Goal: Check status: Check status

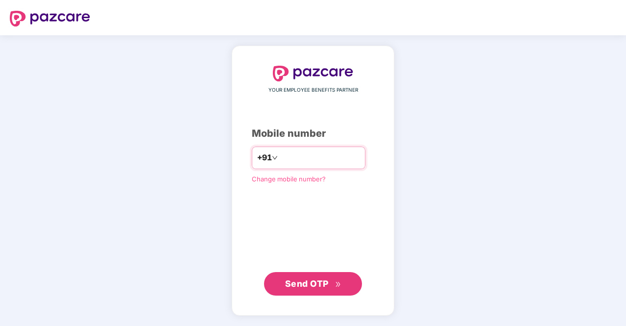
click at [304, 155] on input "number" at bounding box center [320, 158] width 80 height 16
type input "**********"
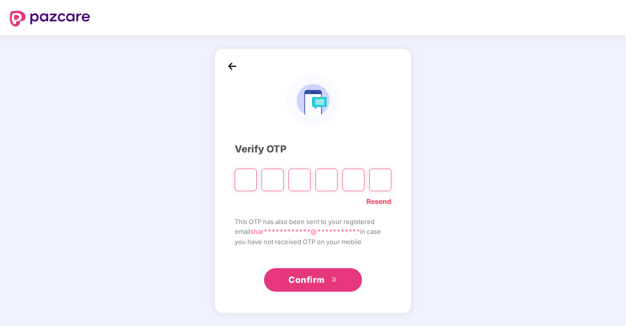
type input "*"
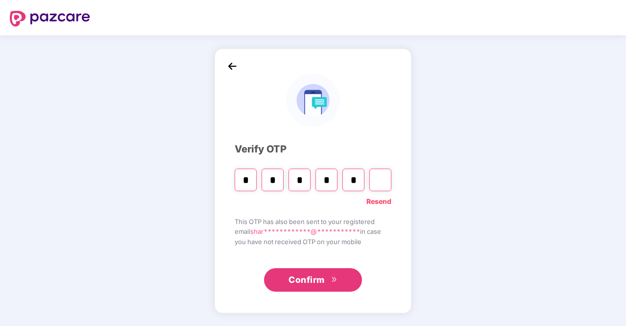
type input "*"
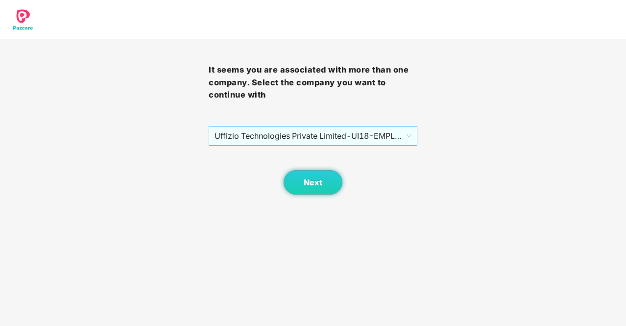
click at [354, 131] on span "Uffizio Technologies Private Limited - UI18 - EMPLOYEE" at bounding box center [313, 135] width 197 height 19
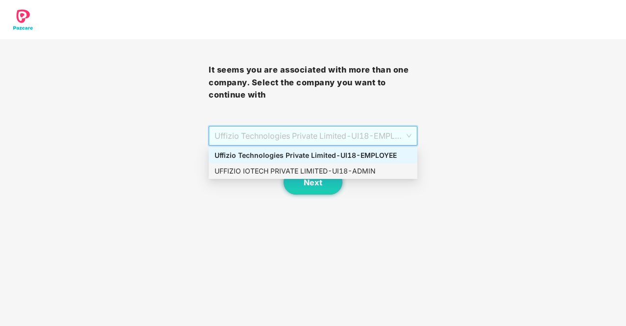
click at [344, 166] on div "UFFIZIO IOTECH PRIVATE LIMITED - UI18 - ADMIN" at bounding box center [313, 171] width 197 height 11
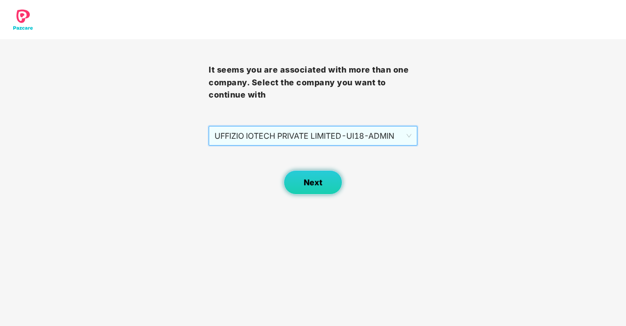
click at [329, 181] on button "Next" at bounding box center [313, 182] width 59 height 24
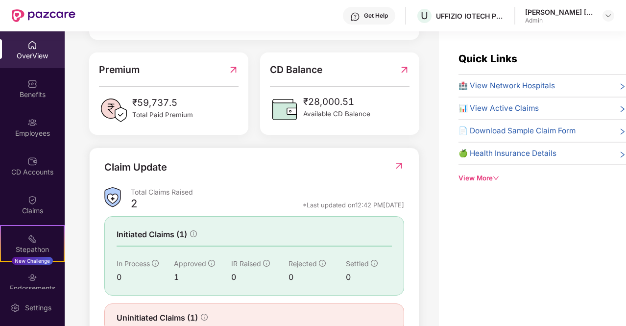
scroll to position [280, 0]
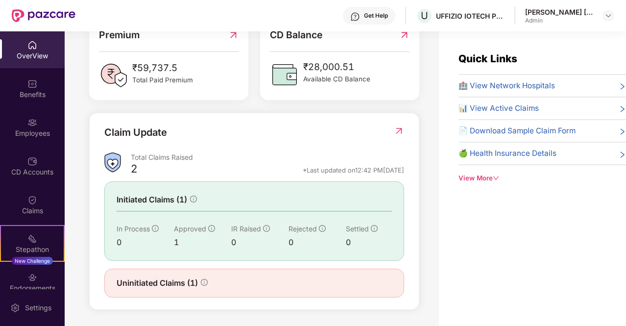
click at [397, 125] on div at bounding box center [399, 138] width 10 height 27
click at [396, 129] on img at bounding box center [399, 131] width 10 height 10
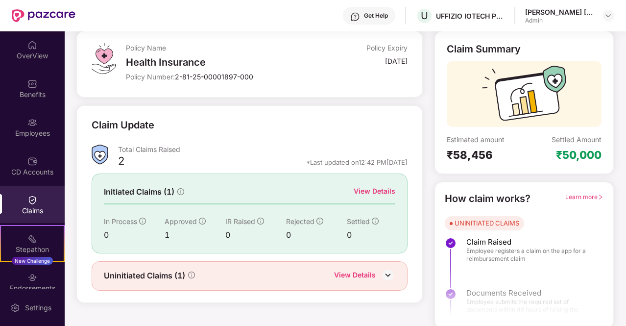
scroll to position [57, 0]
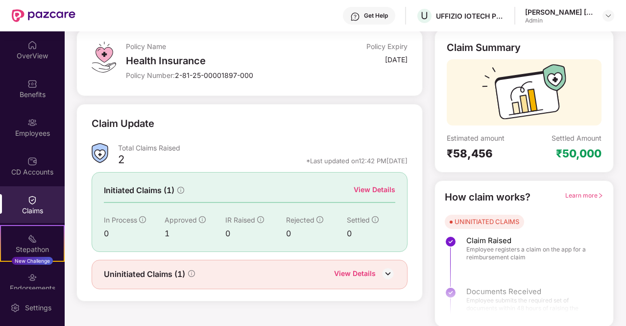
click at [365, 274] on div "View Details" at bounding box center [355, 274] width 42 height 13
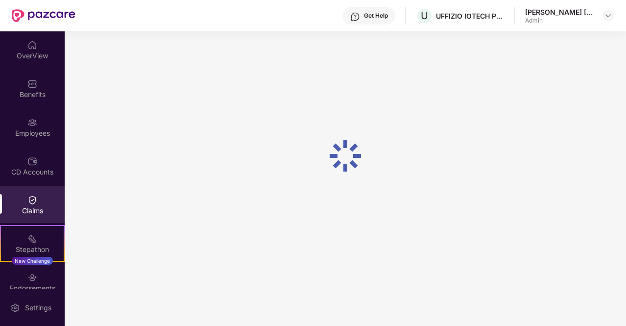
scroll to position [31, 0]
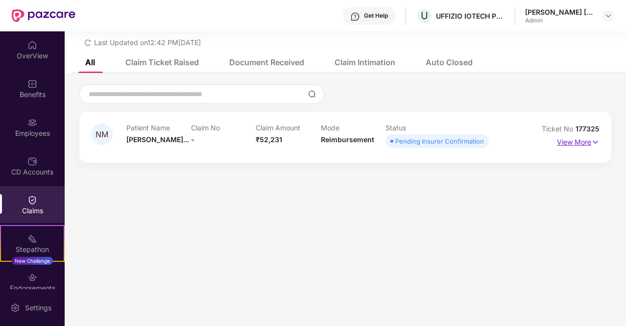
click at [581, 140] on p "View More" at bounding box center [578, 140] width 43 height 13
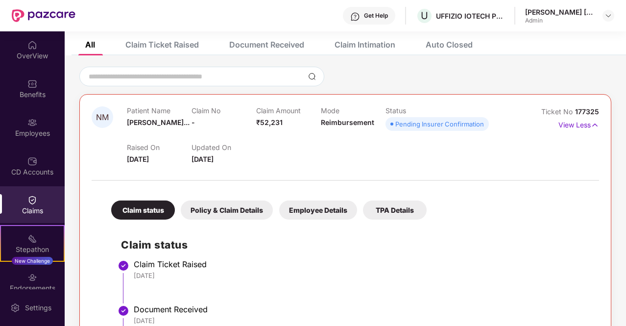
scroll to position [0, 0]
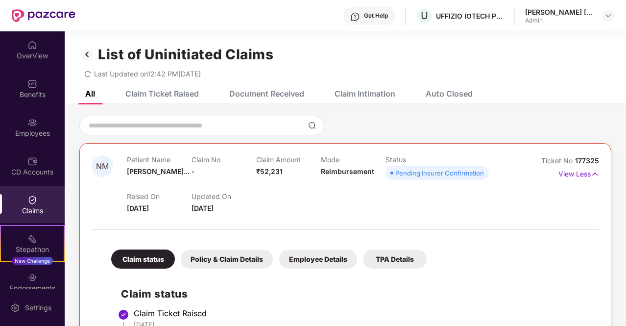
click at [174, 97] on div "Claim Ticket Raised" at bounding box center [161, 94] width 73 height 10
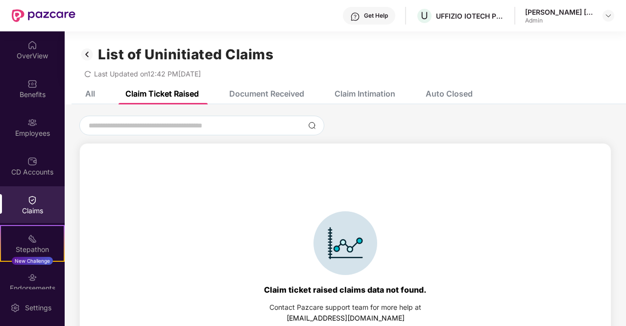
click at [272, 101] on div "Document Received" at bounding box center [260, 94] width 90 height 22
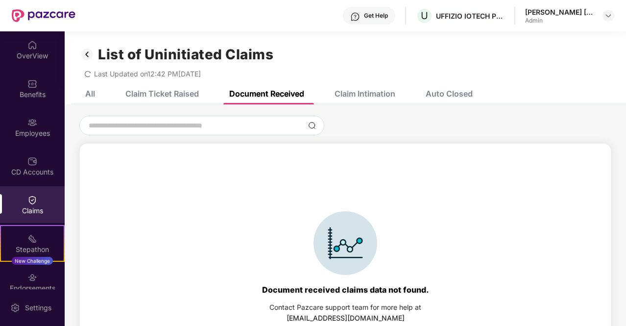
scroll to position [45, 0]
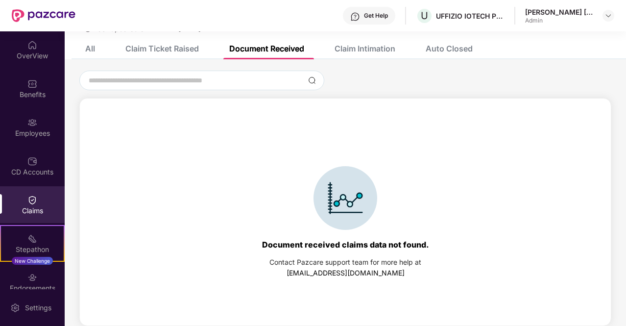
click at [360, 49] on div "Claim Intimation" at bounding box center [365, 49] width 61 height 10
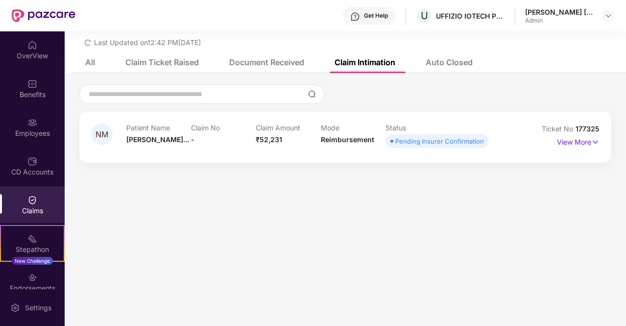
scroll to position [31, 0]
click at [453, 65] on div "Auto Closed" at bounding box center [449, 62] width 47 height 10
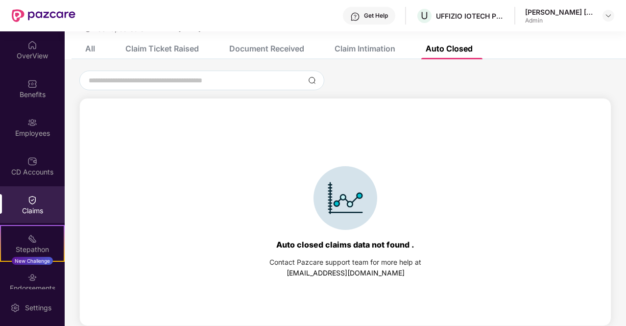
scroll to position [0, 0]
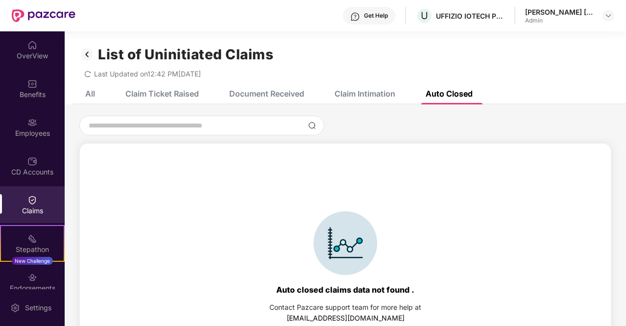
click at [94, 94] on div "All" at bounding box center [90, 94] width 10 height 10
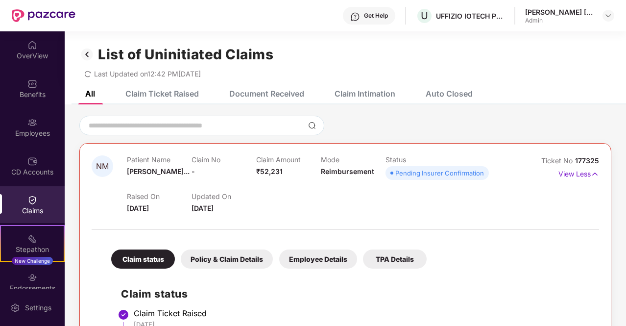
click at [247, 86] on div "Document Received" at bounding box center [260, 94] width 90 height 22
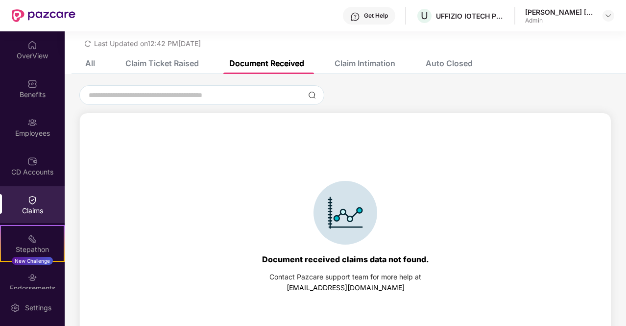
scroll to position [45, 0]
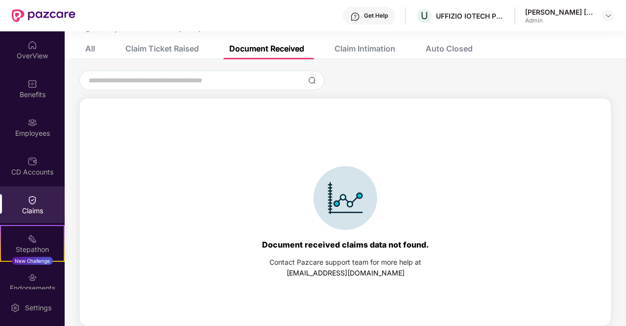
click at [140, 56] on div "Claim Ticket Raised" at bounding box center [155, 49] width 88 height 22
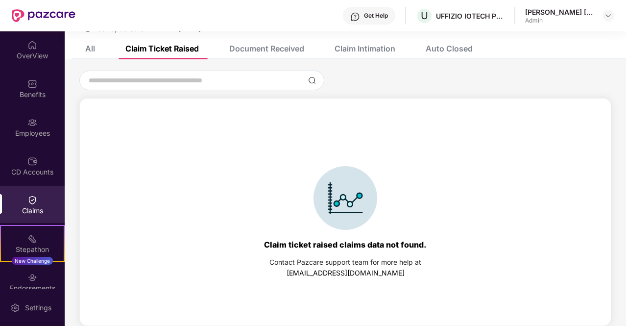
click at [89, 52] on div "All" at bounding box center [90, 49] width 10 height 10
